Goal: Transaction & Acquisition: Download file/media

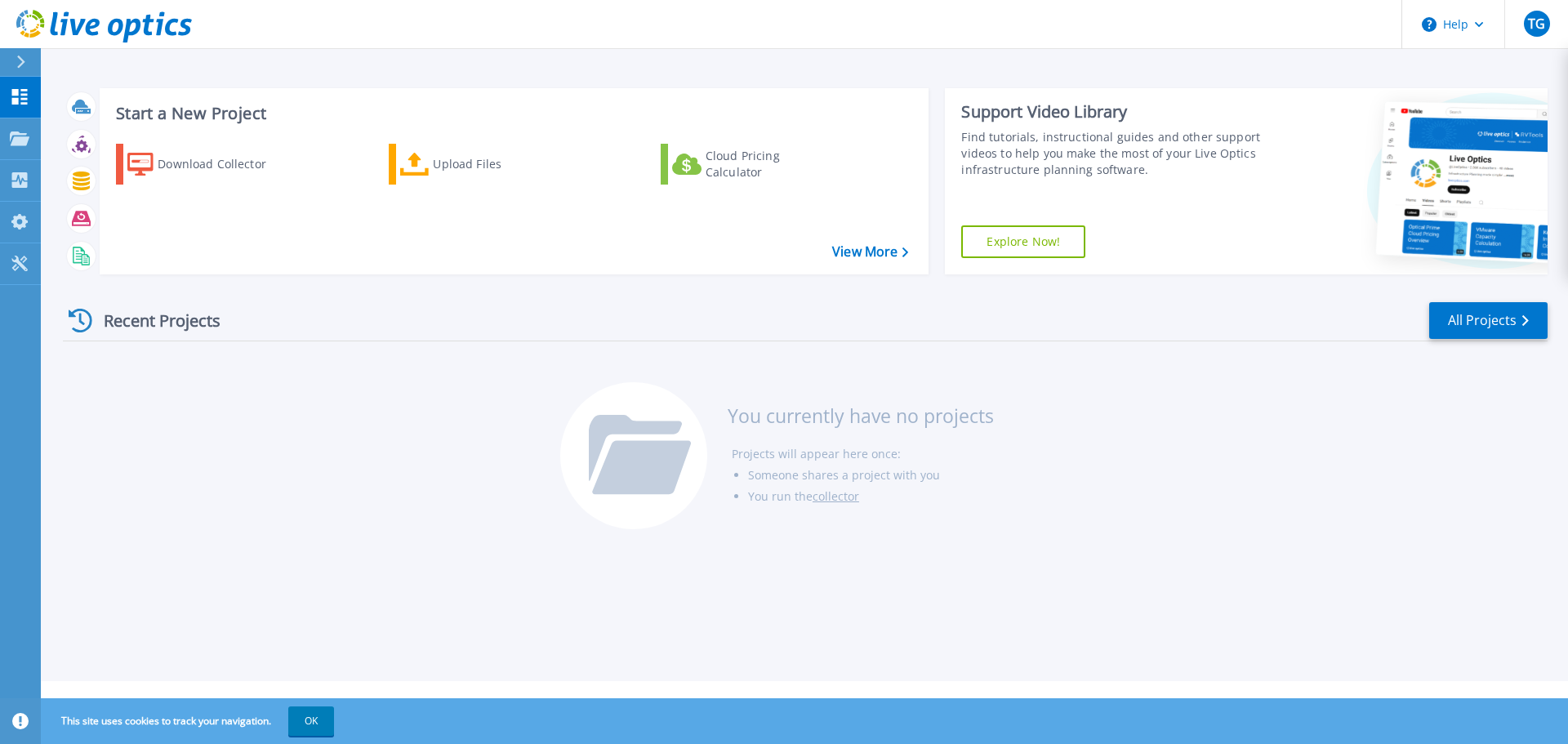
click at [318, 544] on div "Recent Projects All Projects You currently have no projects Projects will appea…" at bounding box center [805, 416] width 1484 height 258
click at [98, 142] on div "Projects" at bounding box center [76, 139] width 67 height 42
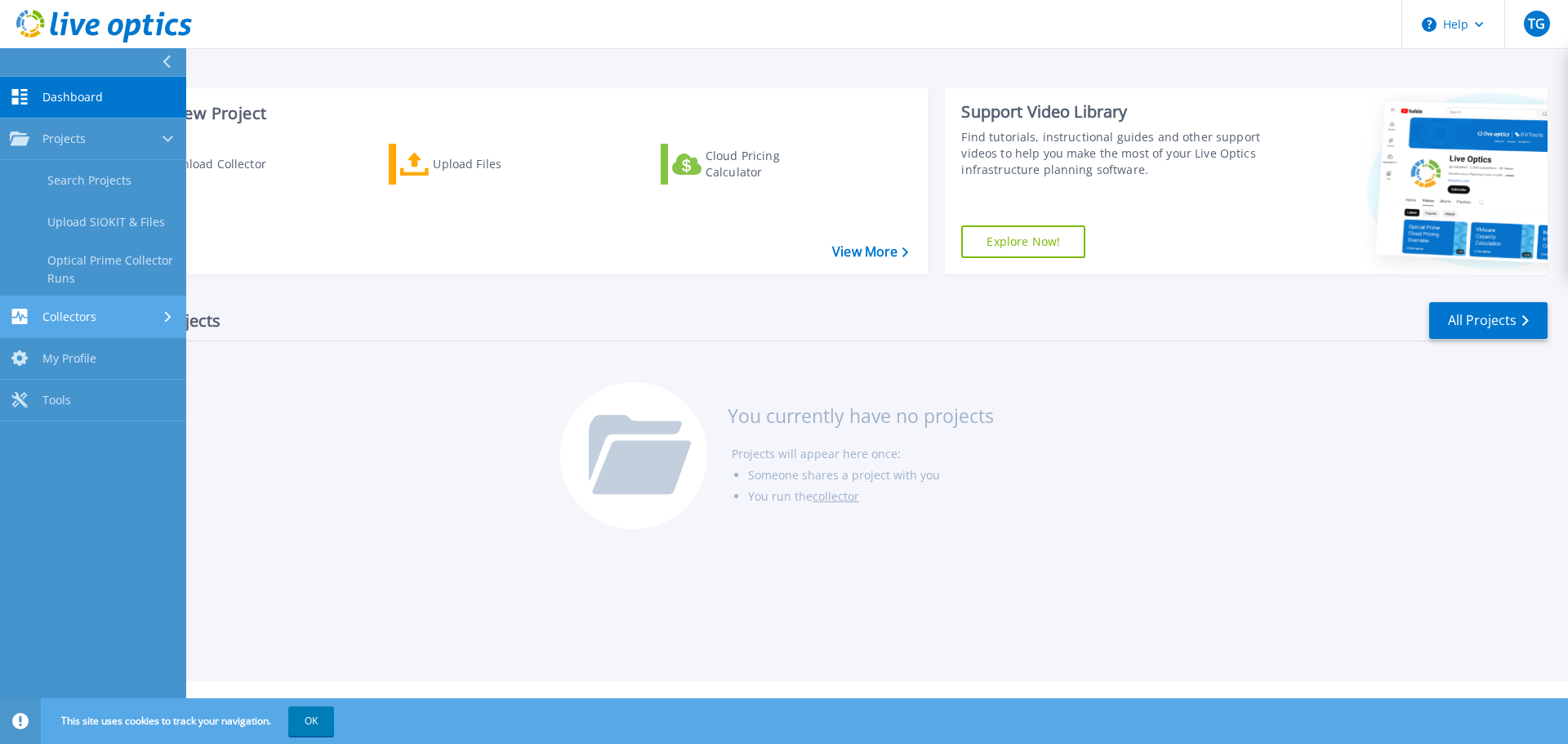
click at [115, 326] on link "Collectors Collectors" at bounding box center [93, 317] width 186 height 41
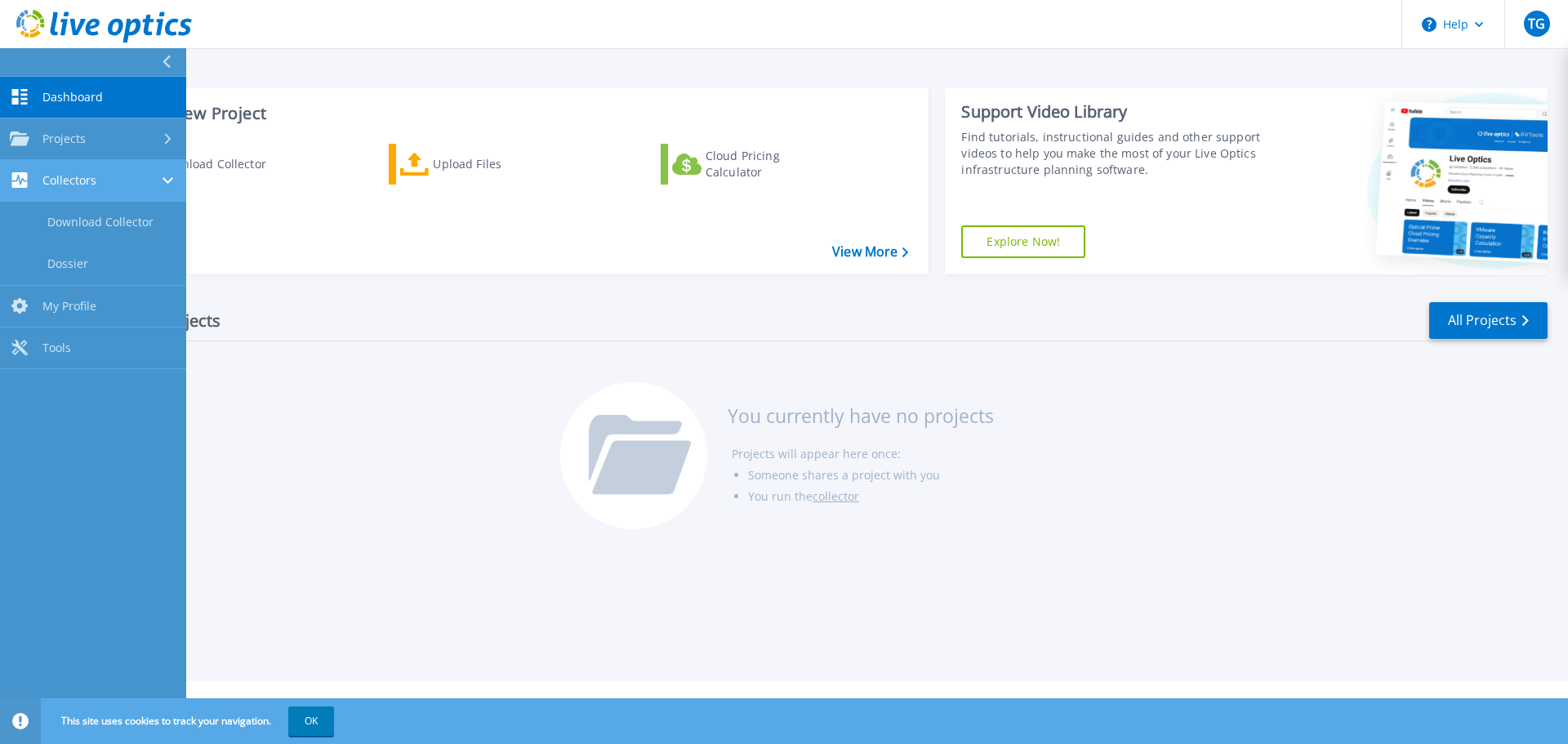
click at [115, 326] on link "My Profile My Profile" at bounding box center [93, 306] width 186 height 41
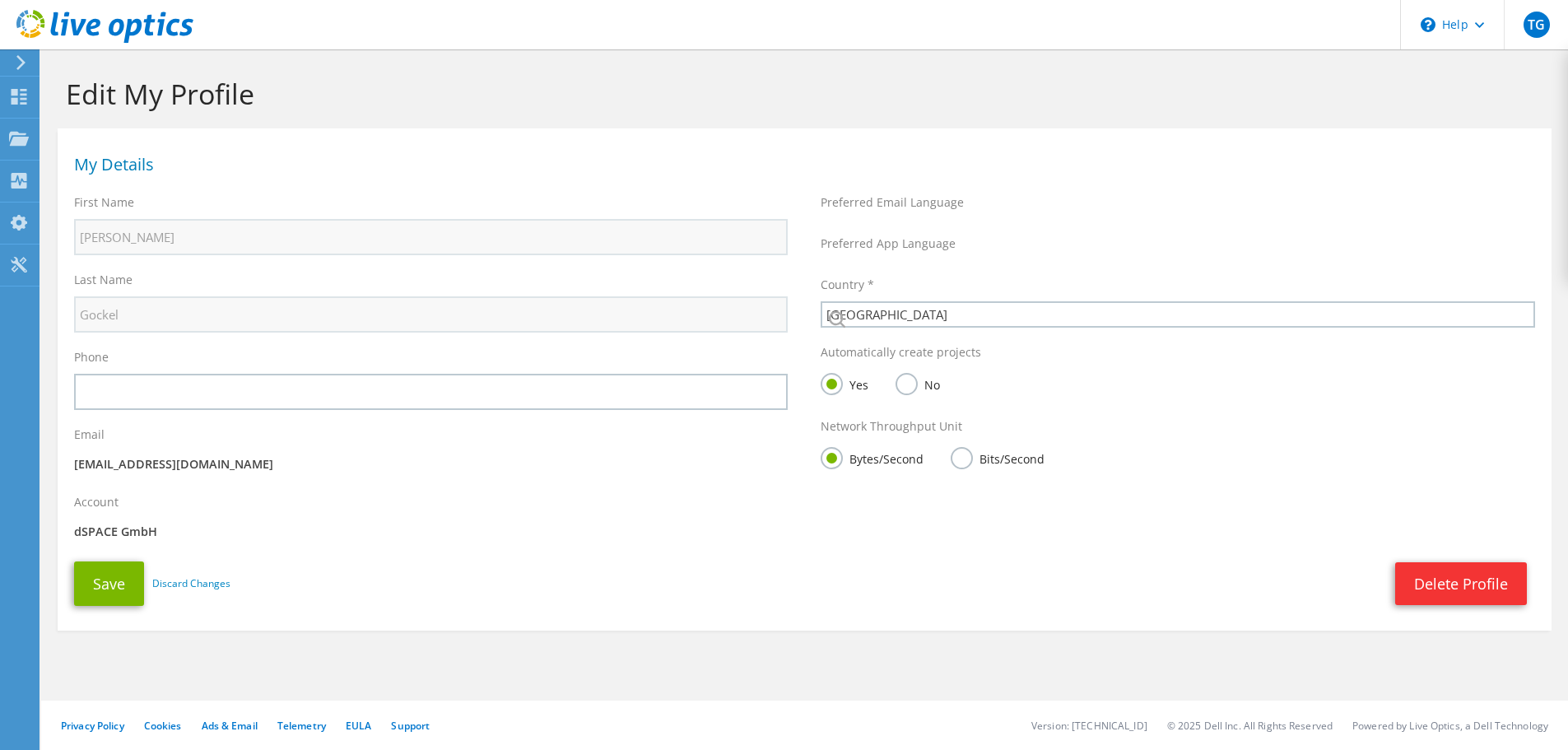
select select "56"
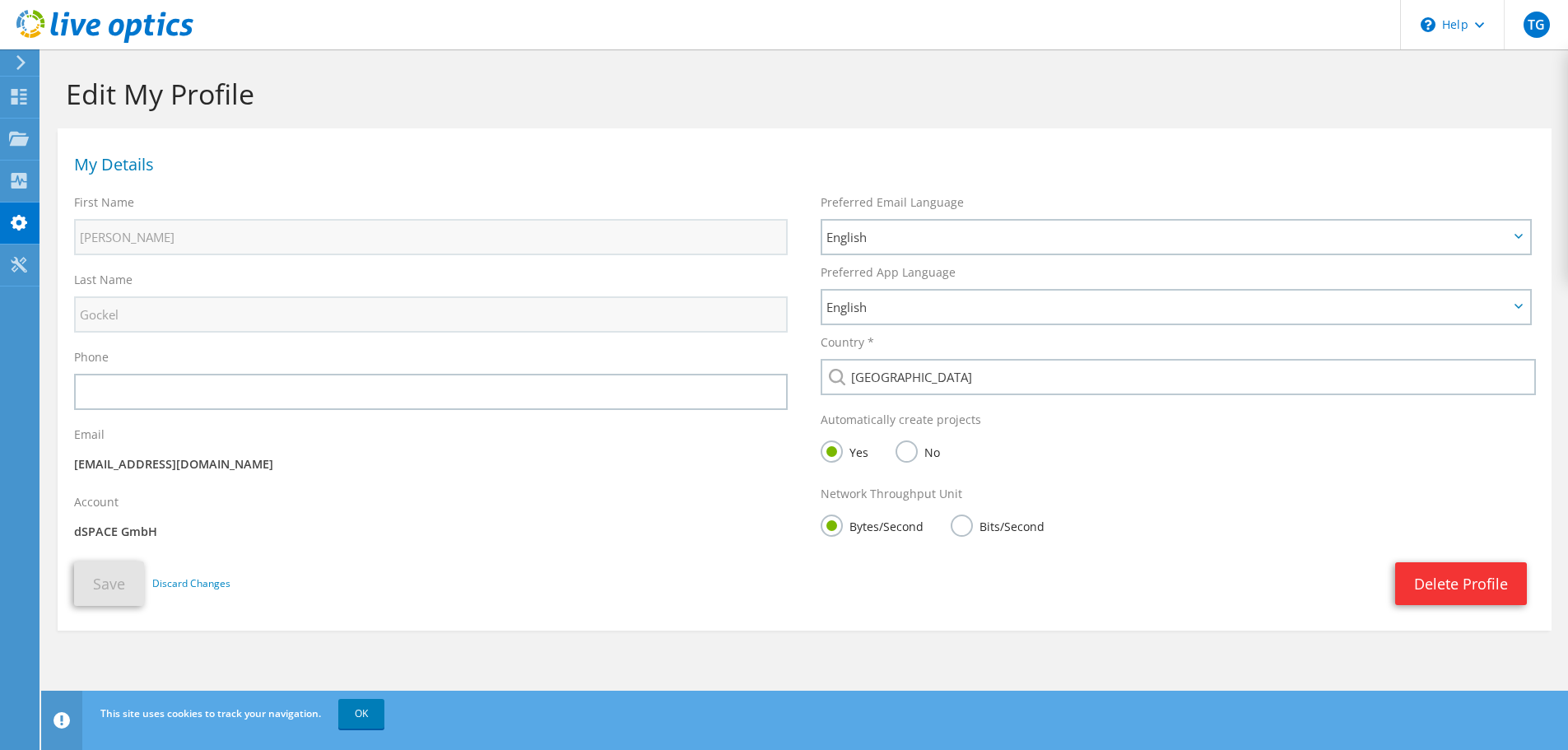
click at [896, 261] on div "Preferred App Language English Deutsch Español Français Italiano Polski Portugu…" at bounding box center [1177, 291] width 746 height 70
click at [896, 239] on span "English" at bounding box center [1168, 237] width 683 height 20
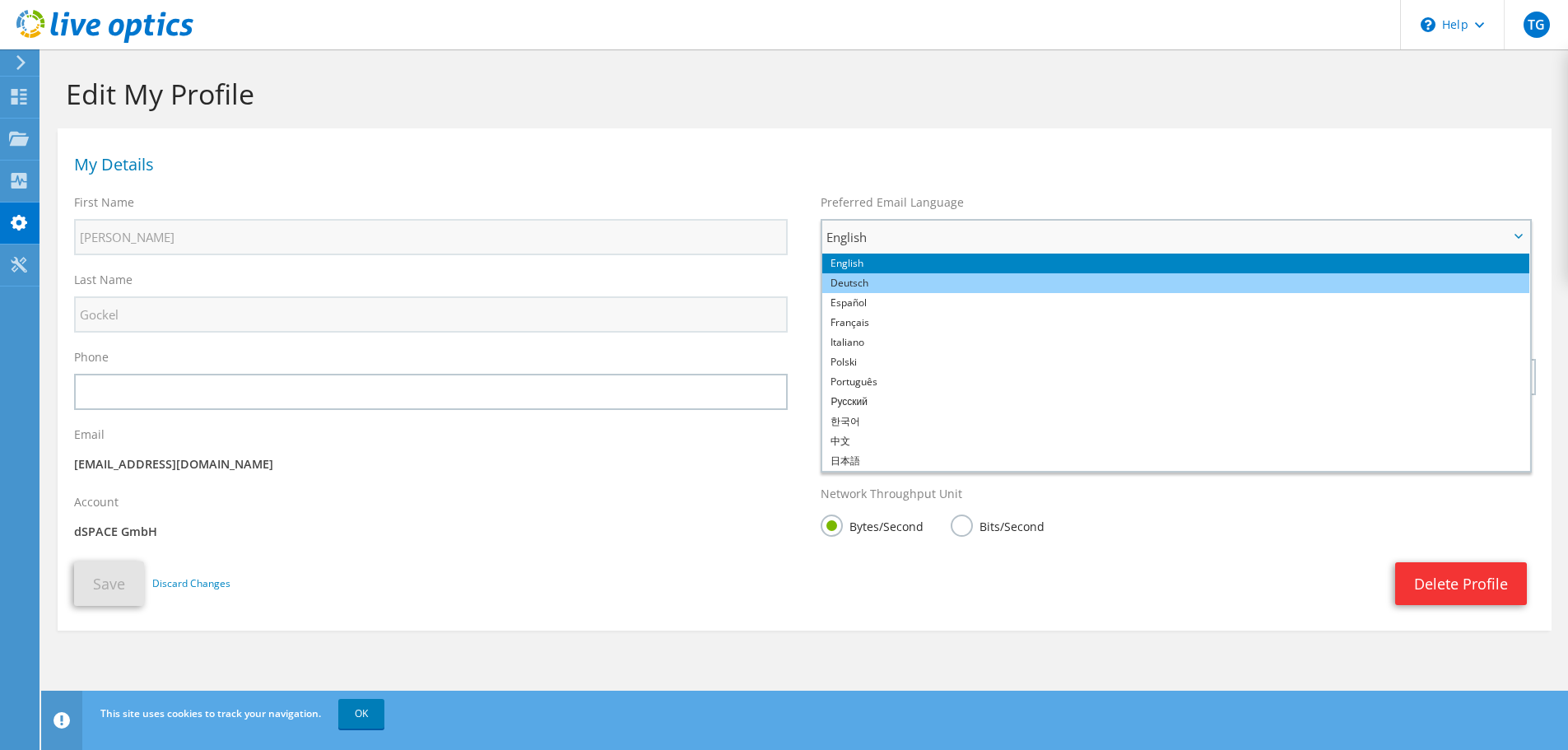
click at [887, 279] on li "Deutsch" at bounding box center [1176, 283] width 708 height 20
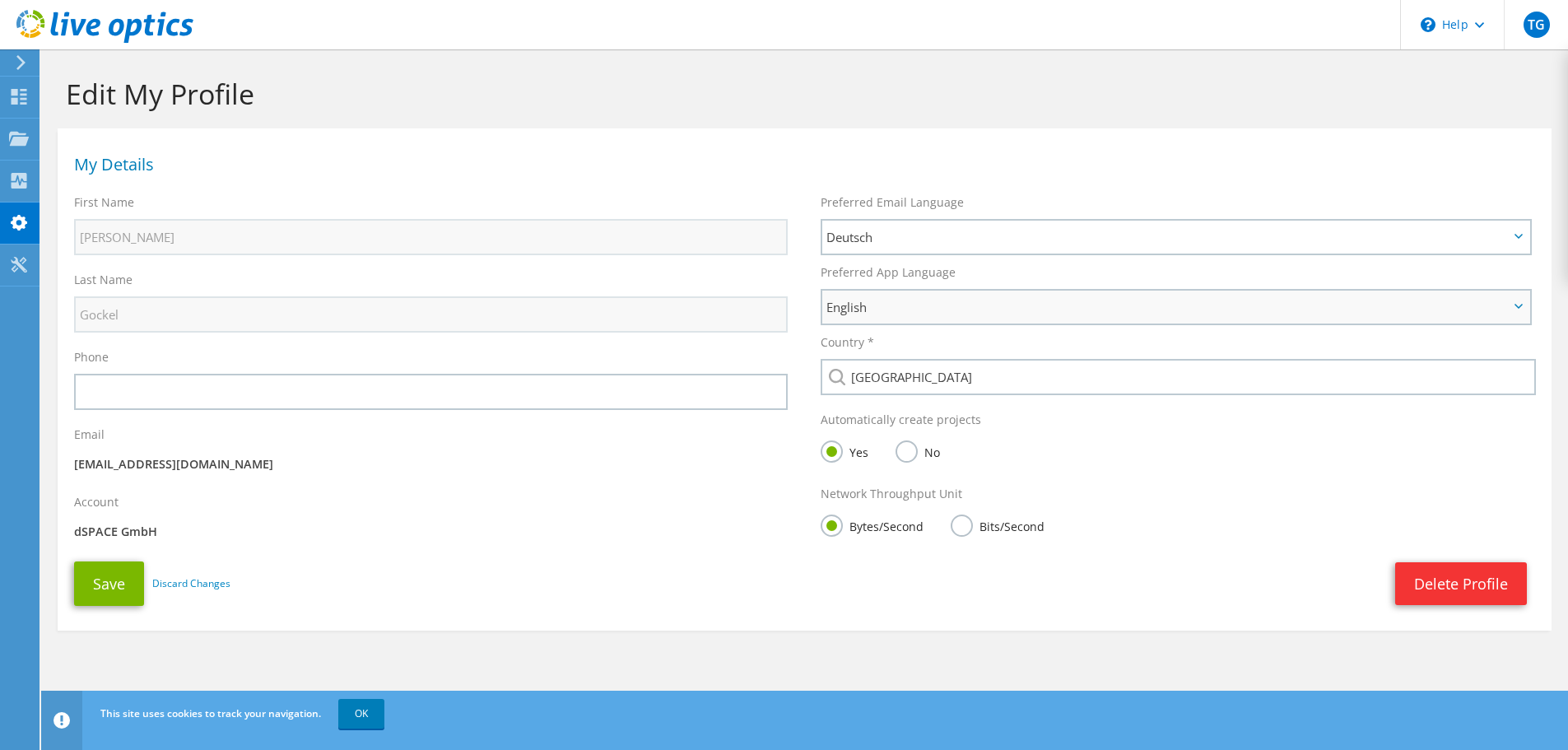
click at [869, 312] on span "English" at bounding box center [1168, 307] width 683 height 20
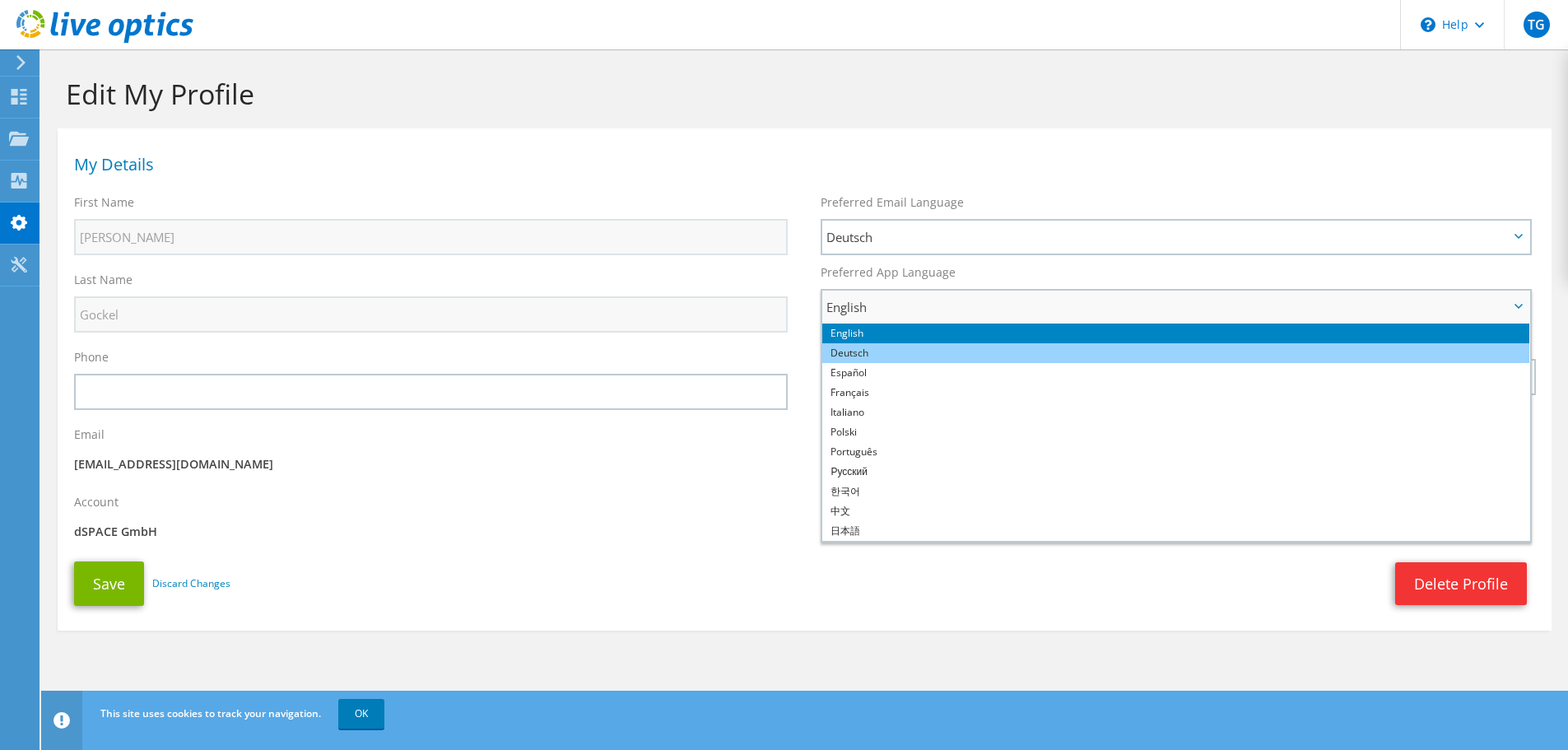
click at [900, 351] on li "Deutsch" at bounding box center [1176, 353] width 708 height 20
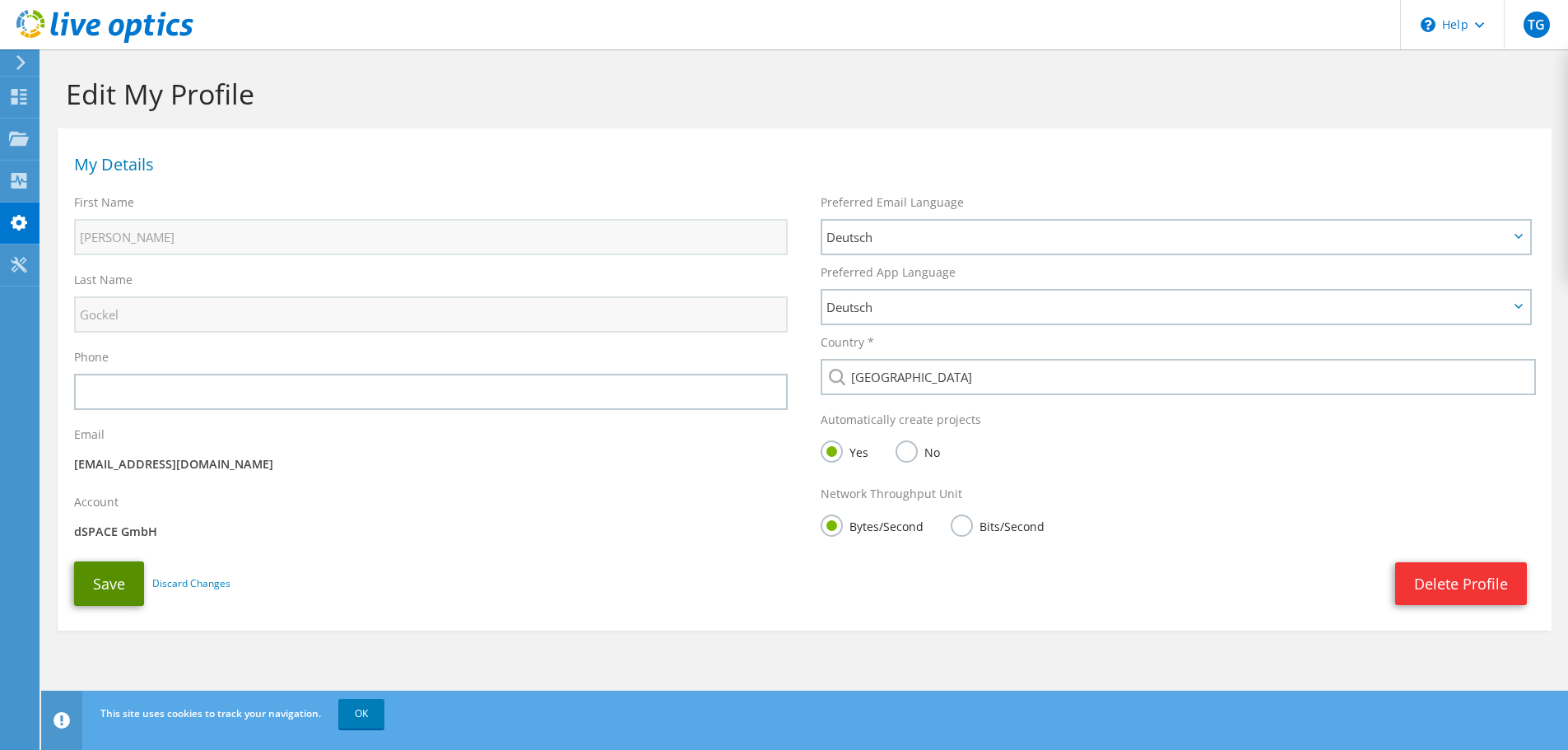
click at [104, 596] on button "Save" at bounding box center [109, 583] width 70 height 45
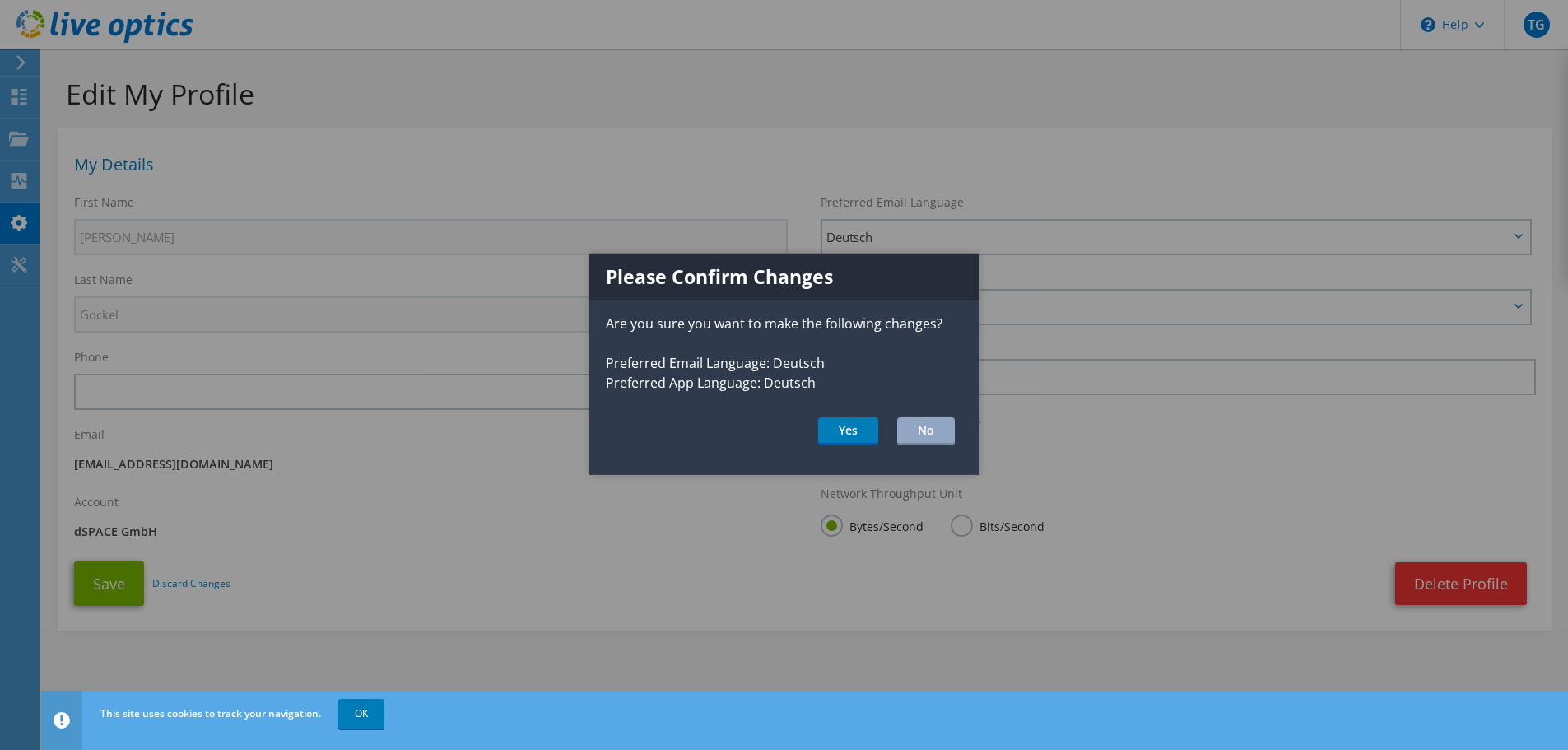
drag, startPoint x: 719, startPoint y: 436, endPoint x: 810, endPoint y: 433, distance: 91.0
click at [727, 436] on ul "Yes No" at bounding box center [784, 432] width 390 height 28
click at [853, 430] on button "Yes" at bounding box center [849, 432] width 61 height 28
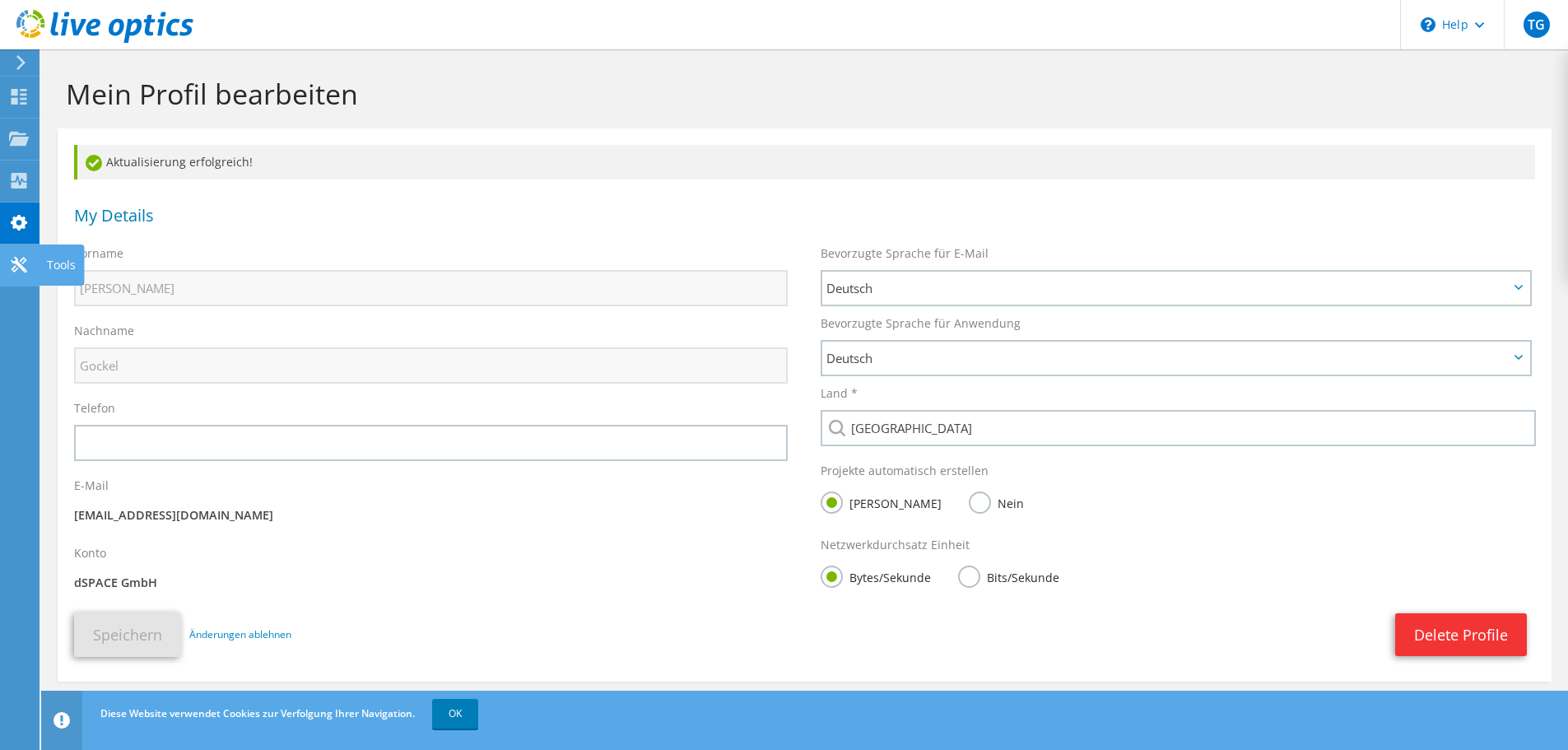
click at [22, 264] on icon at bounding box center [19, 265] width 20 height 16
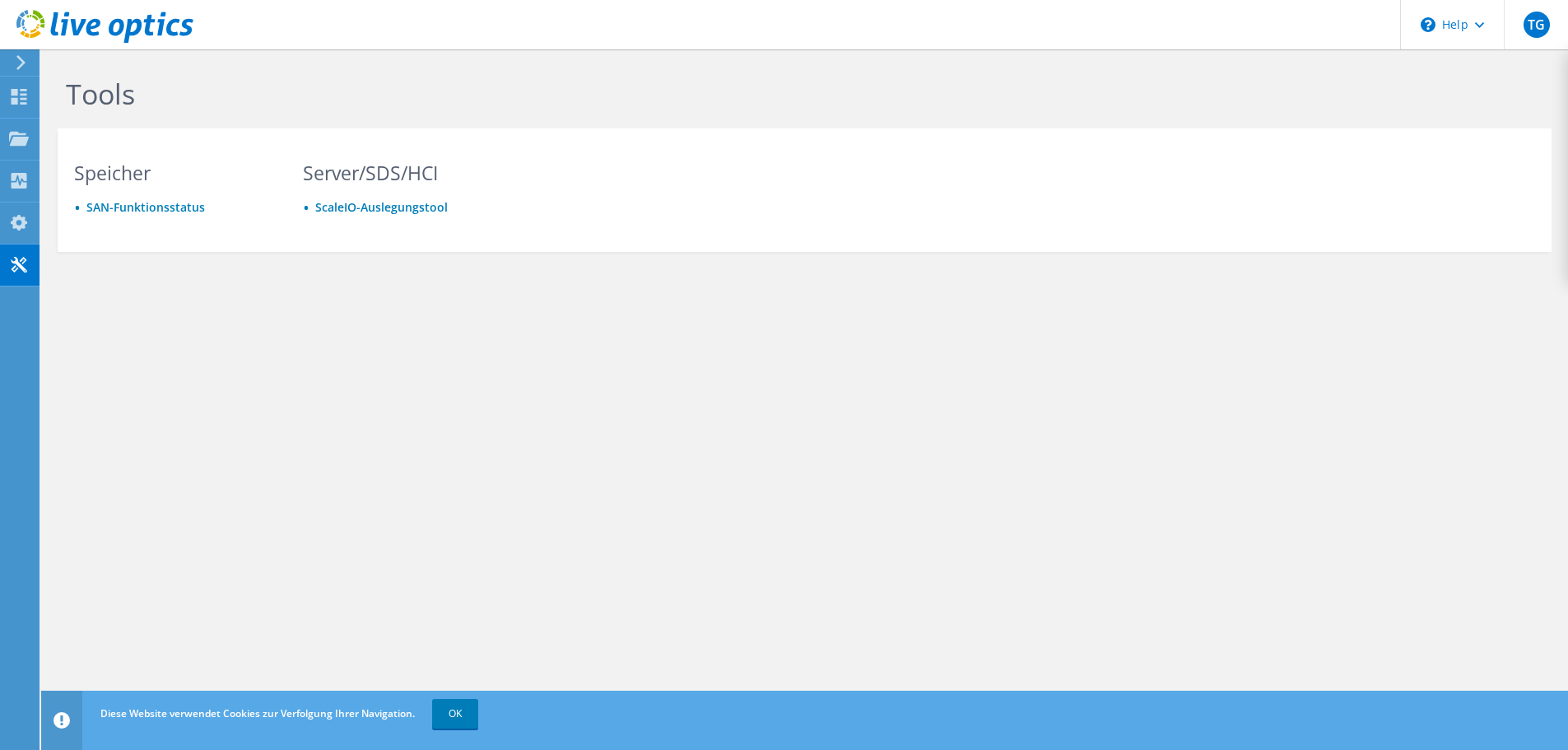
click at [333, 256] on div "Tools Speicher SAN-Funktionsstatus Server/SDS/HCI ScaleIO-Auslegungstool" at bounding box center [804, 200] width 1527 height 302
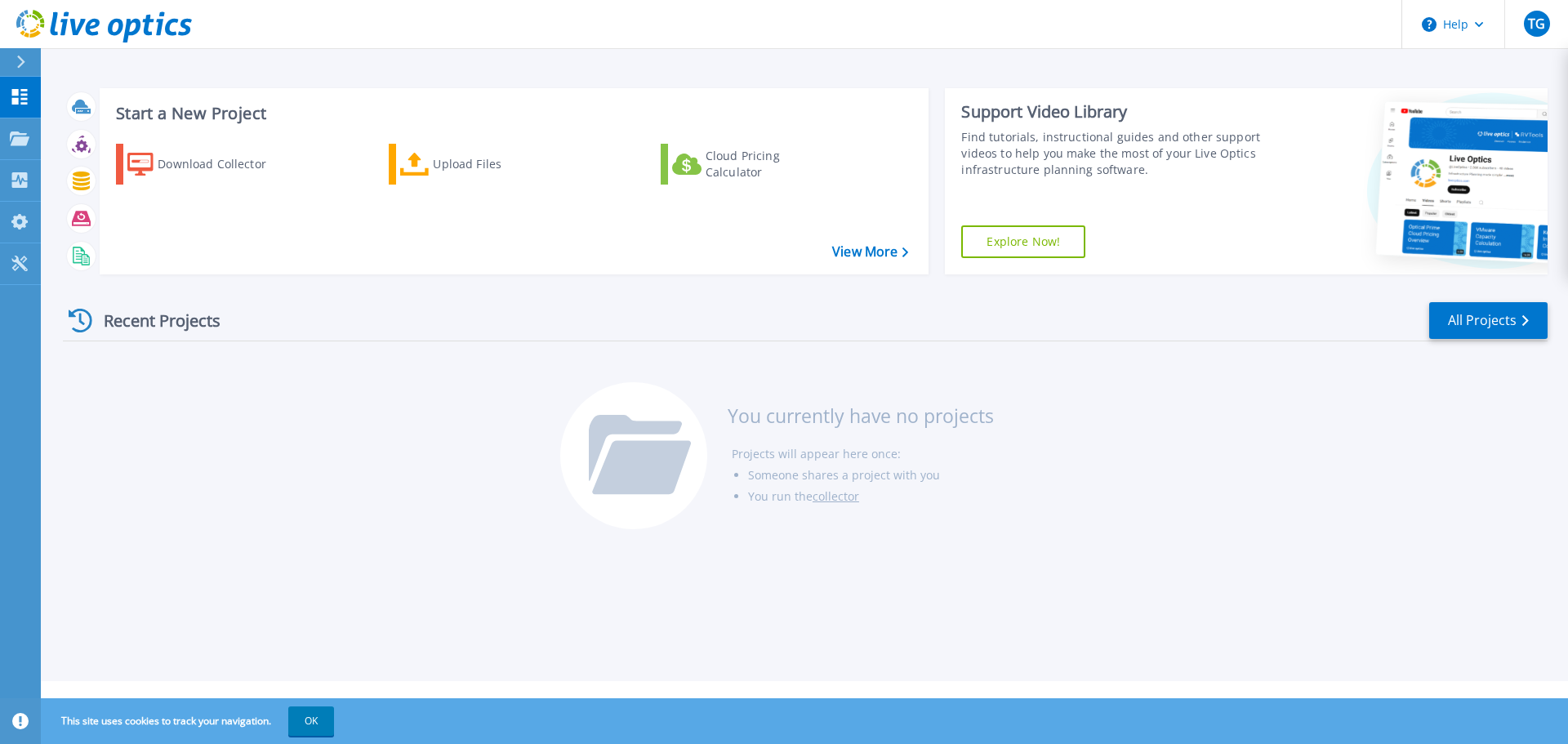
click at [411, 479] on div "Recent Projects All Projects You currently have no projects Projects will appea…" at bounding box center [805, 416] width 1484 height 258
click at [579, 539] on div "You currently have no projects Projects will appear here once: Someone shares a…" at bounding box center [805, 464] width 490 height 163
click at [399, 457] on div "Recent Projects All Projects You currently have no projects Projects will appea…" at bounding box center [805, 416] width 1484 height 258
click at [231, 178] on div "Download Collector" at bounding box center [222, 163] width 131 height 32
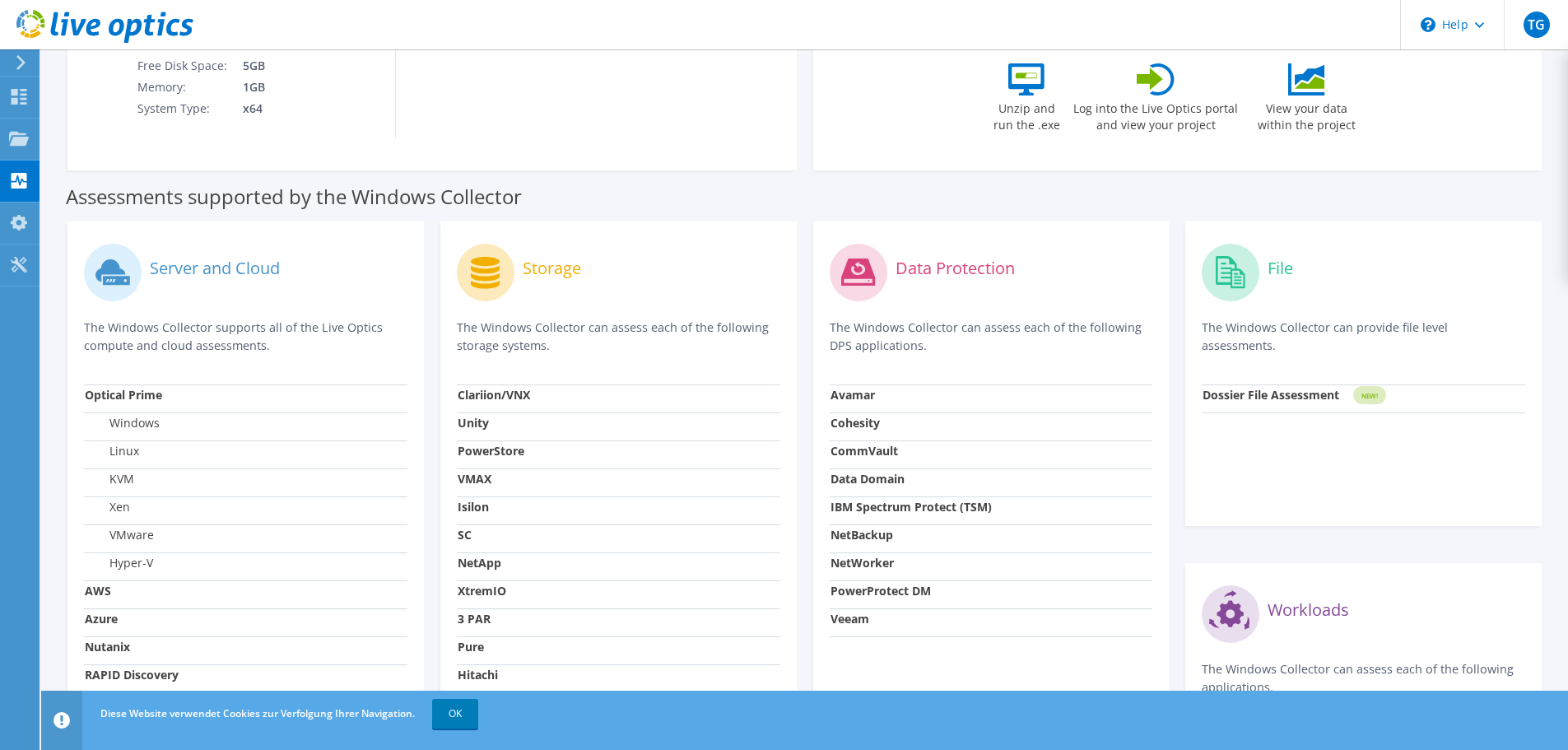
scroll to position [412, 0]
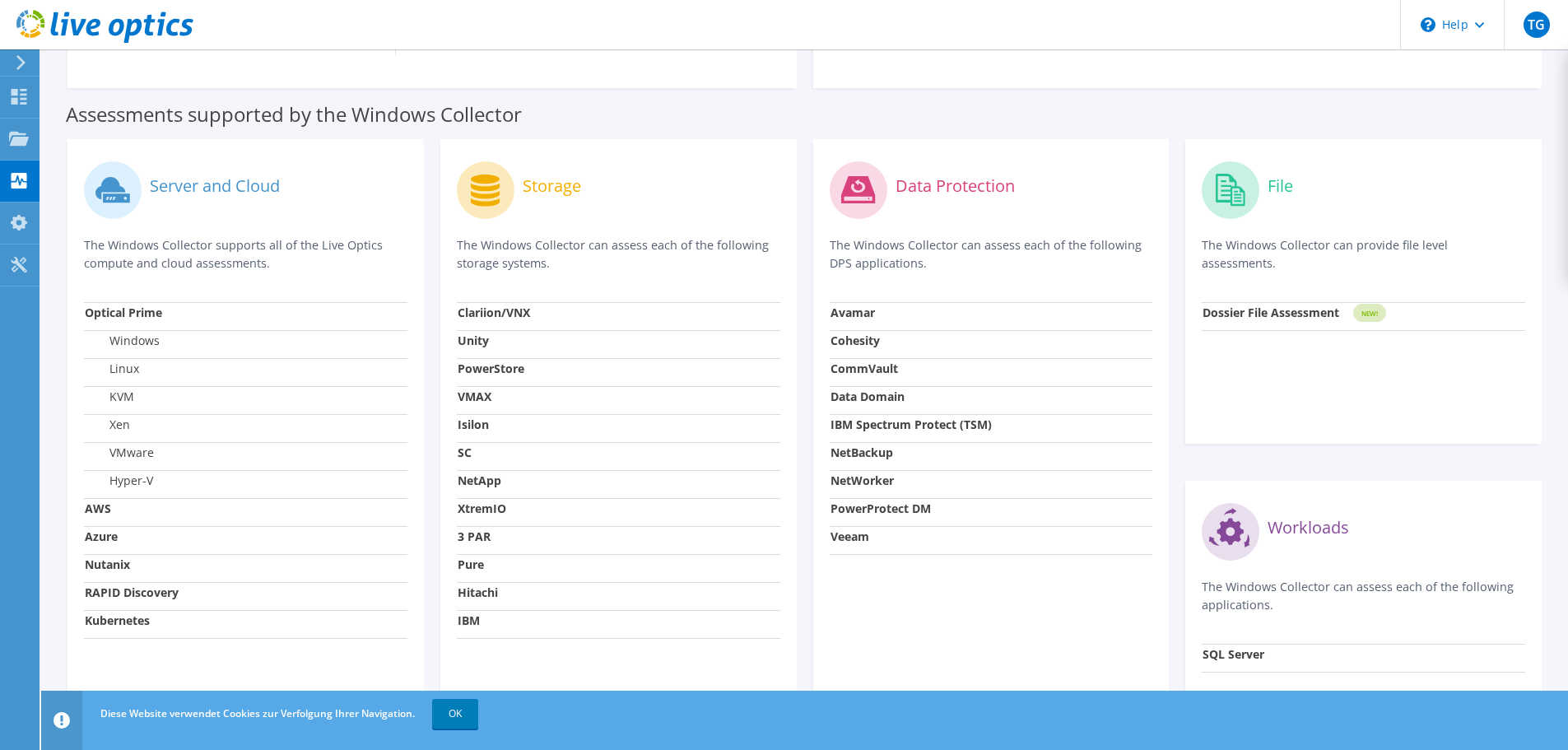
click at [379, 446] on td "VMware" at bounding box center [246, 455] width 324 height 28
click at [528, 480] on td "NetApp" at bounding box center [618, 484] width 324 height 28
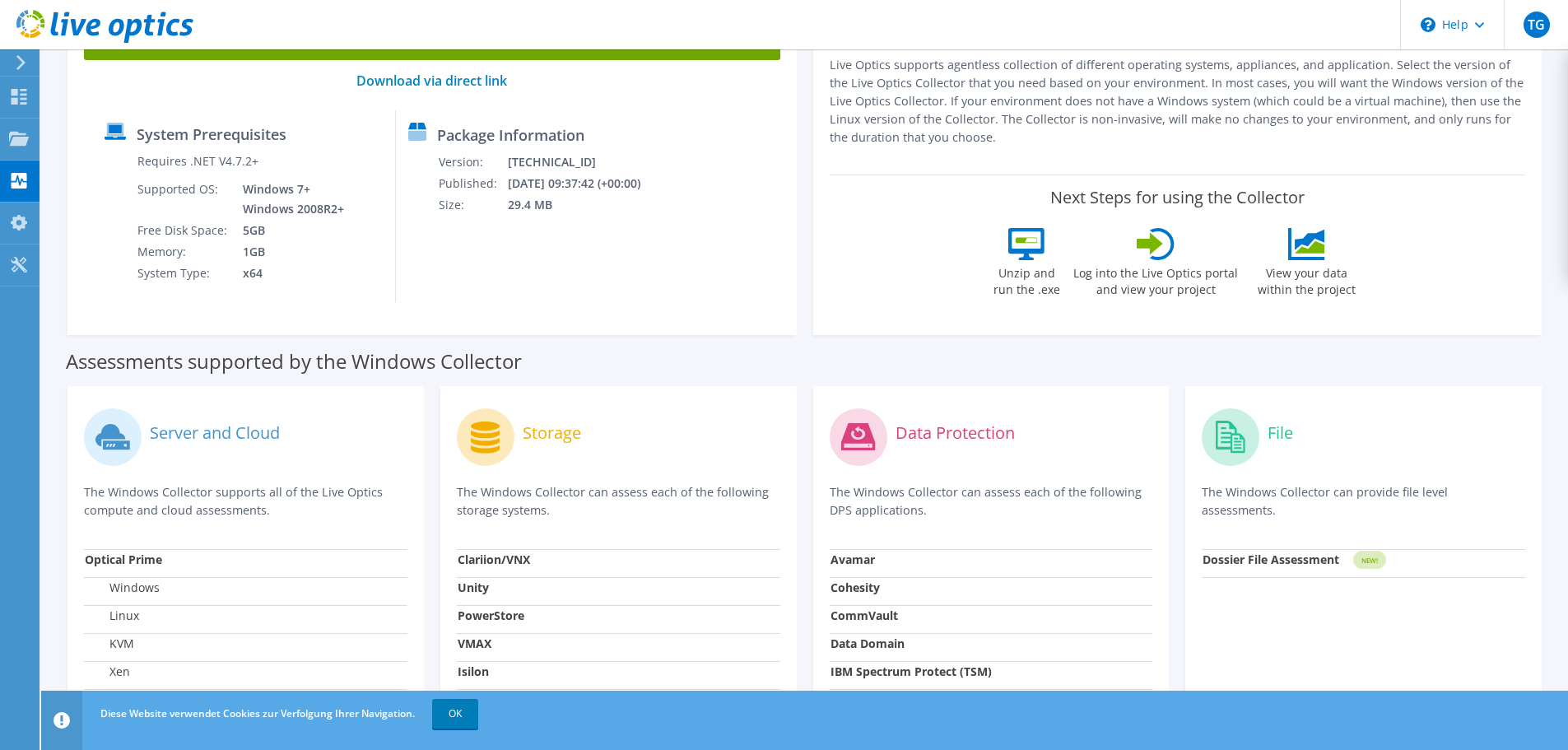
scroll to position [0, 0]
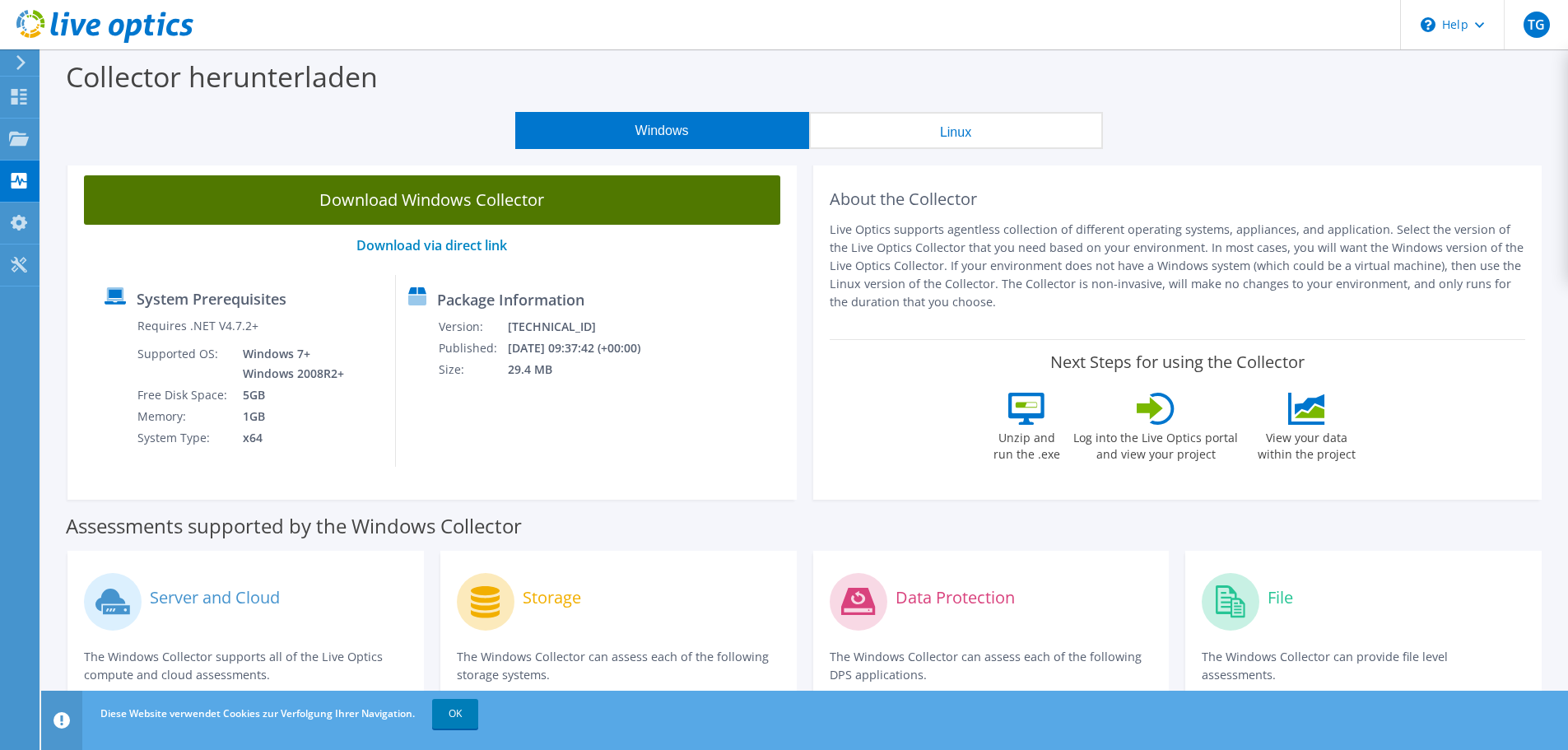
click at [450, 196] on link "Download Windows Collector" at bounding box center [433, 200] width 697 height 50
